Goal: Complete application form

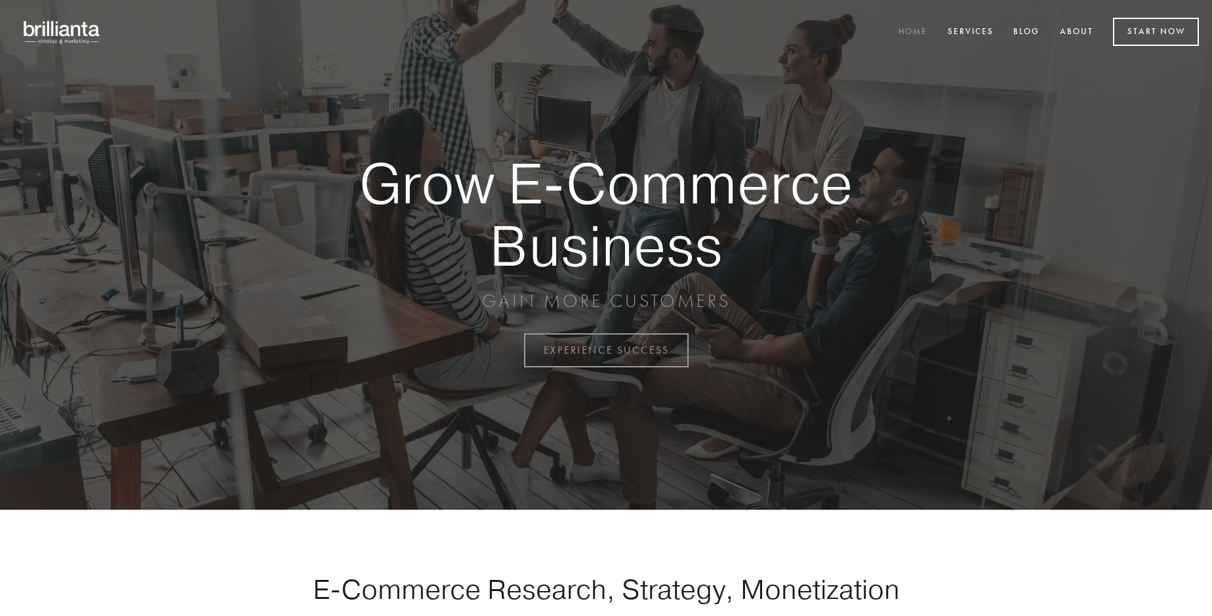
scroll to position [3439, 0]
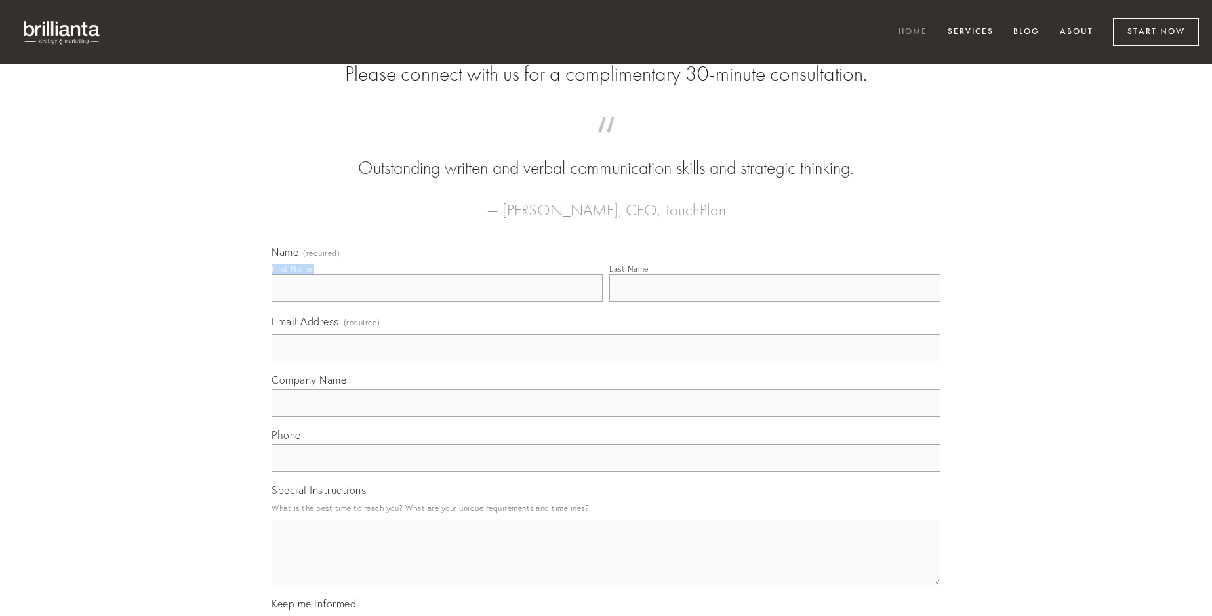
type input "[PERSON_NAME]"
click at [775, 302] on input "Last Name" at bounding box center [775, 288] width 331 height 28
type input "[PERSON_NAME]"
click at [606, 362] on input "Email Address (required)" at bounding box center [606, 348] width 669 height 28
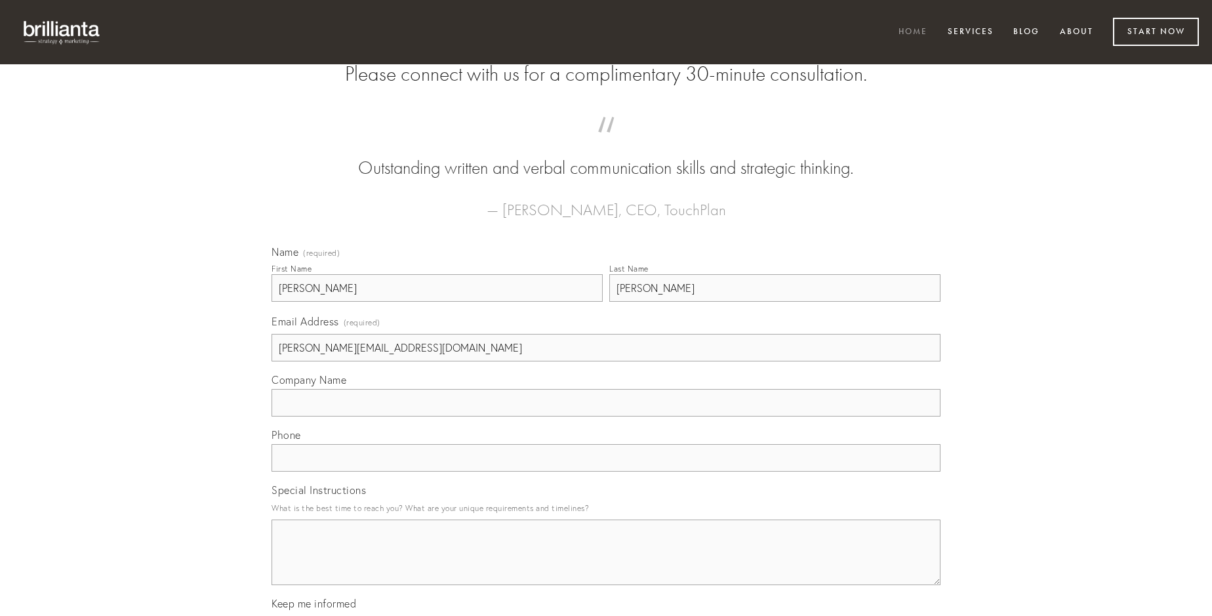
type input "[PERSON_NAME][EMAIL_ADDRESS][DOMAIN_NAME]"
click at [606, 417] on input "Company Name" at bounding box center [606, 403] width 669 height 28
type input "adaugeo"
click at [606, 472] on input "text" at bounding box center [606, 458] width 669 height 28
click at [606, 564] on textarea "Special Instructions" at bounding box center [606, 553] width 669 height 66
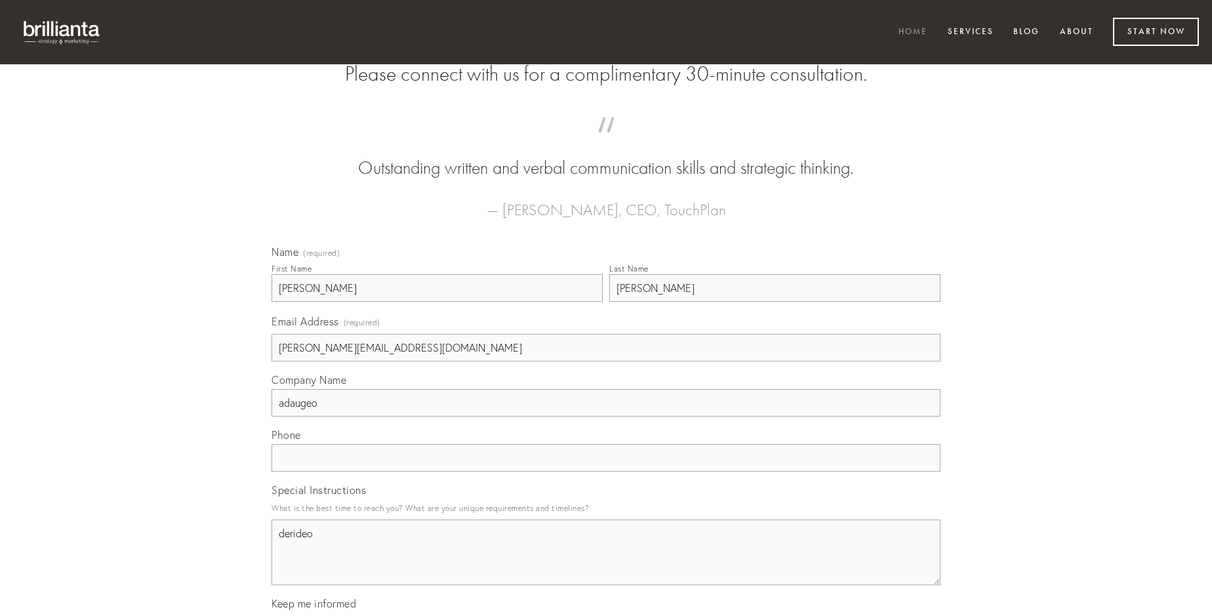
type textarea "derideo"
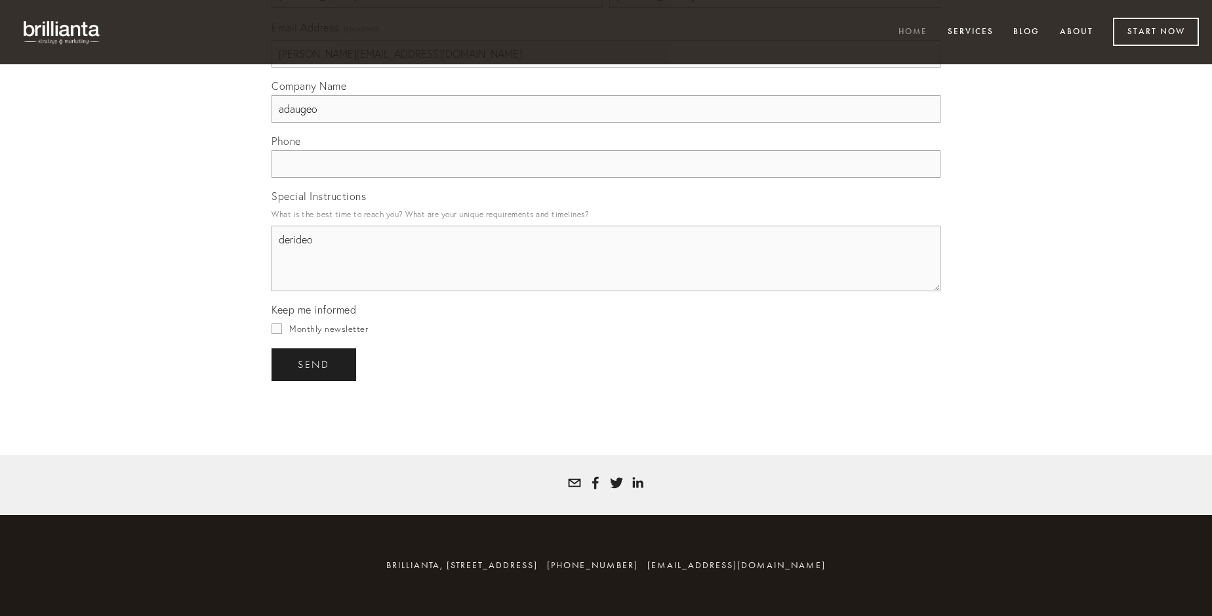
click at [315, 364] on span "send" at bounding box center [314, 365] width 32 height 12
